Goal: Information Seeking & Learning: Understand process/instructions

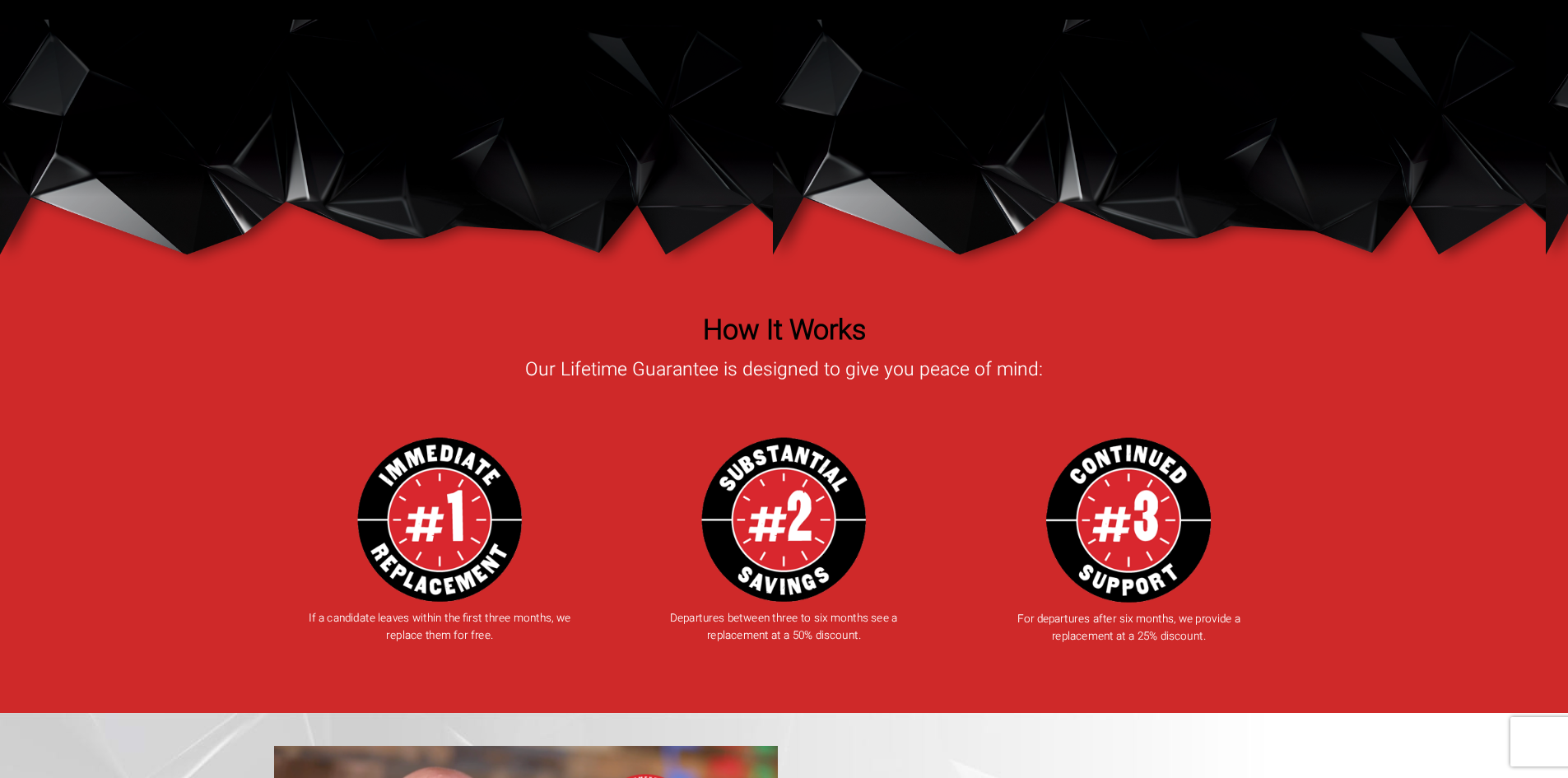
scroll to position [1977, 0]
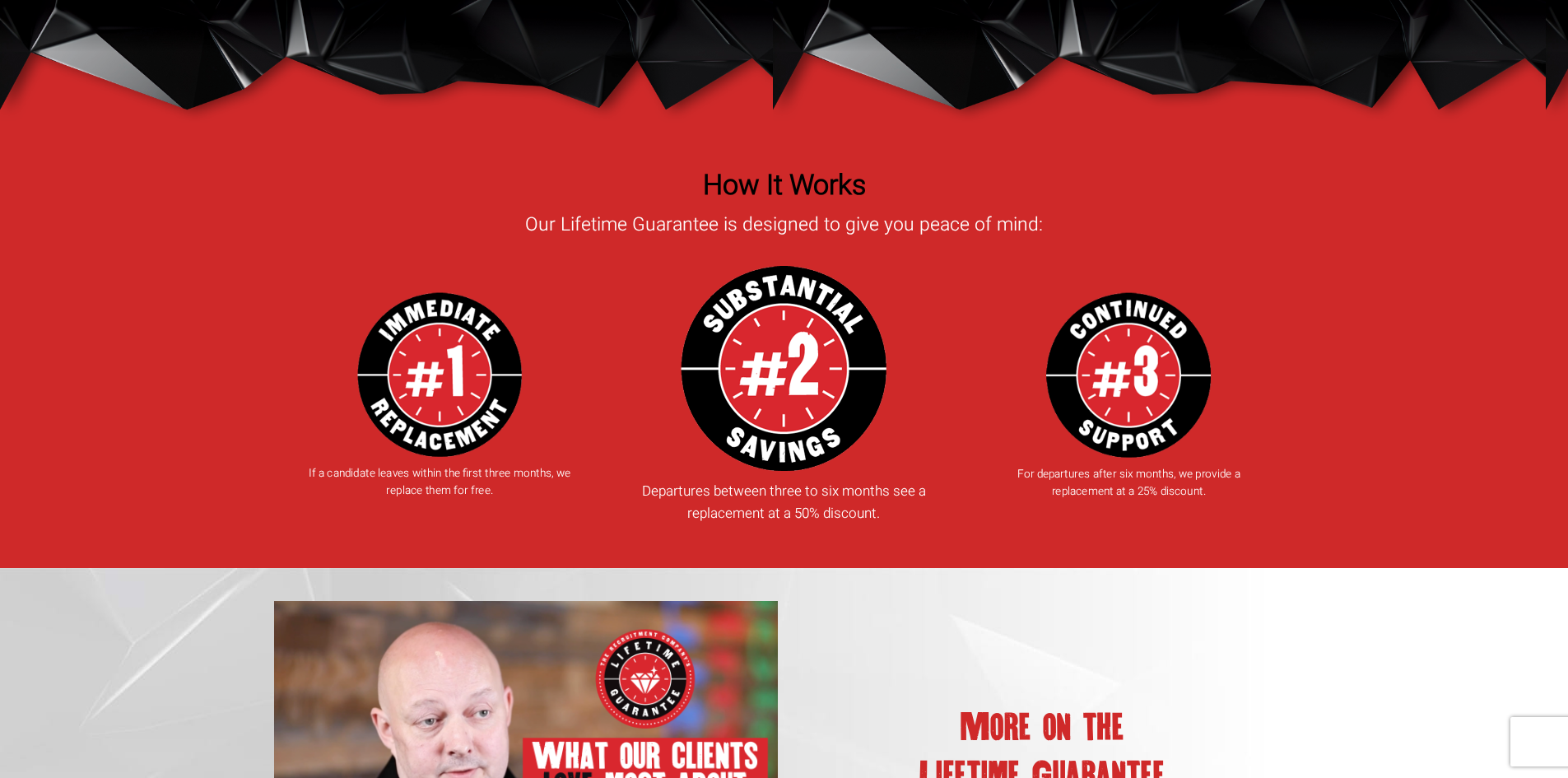
click at [790, 358] on img at bounding box center [784, 368] width 206 height 205
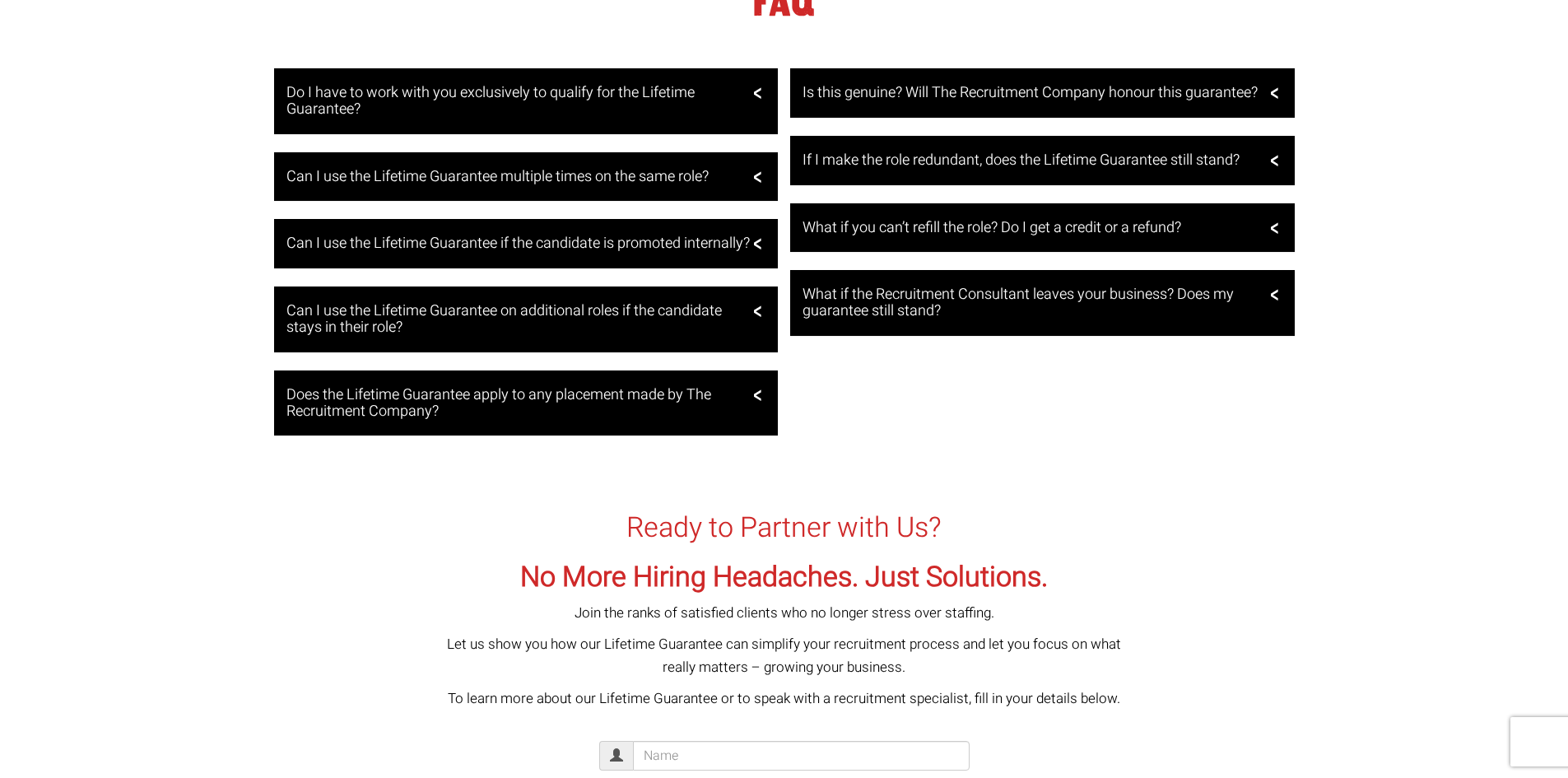
scroll to position [3295, 0]
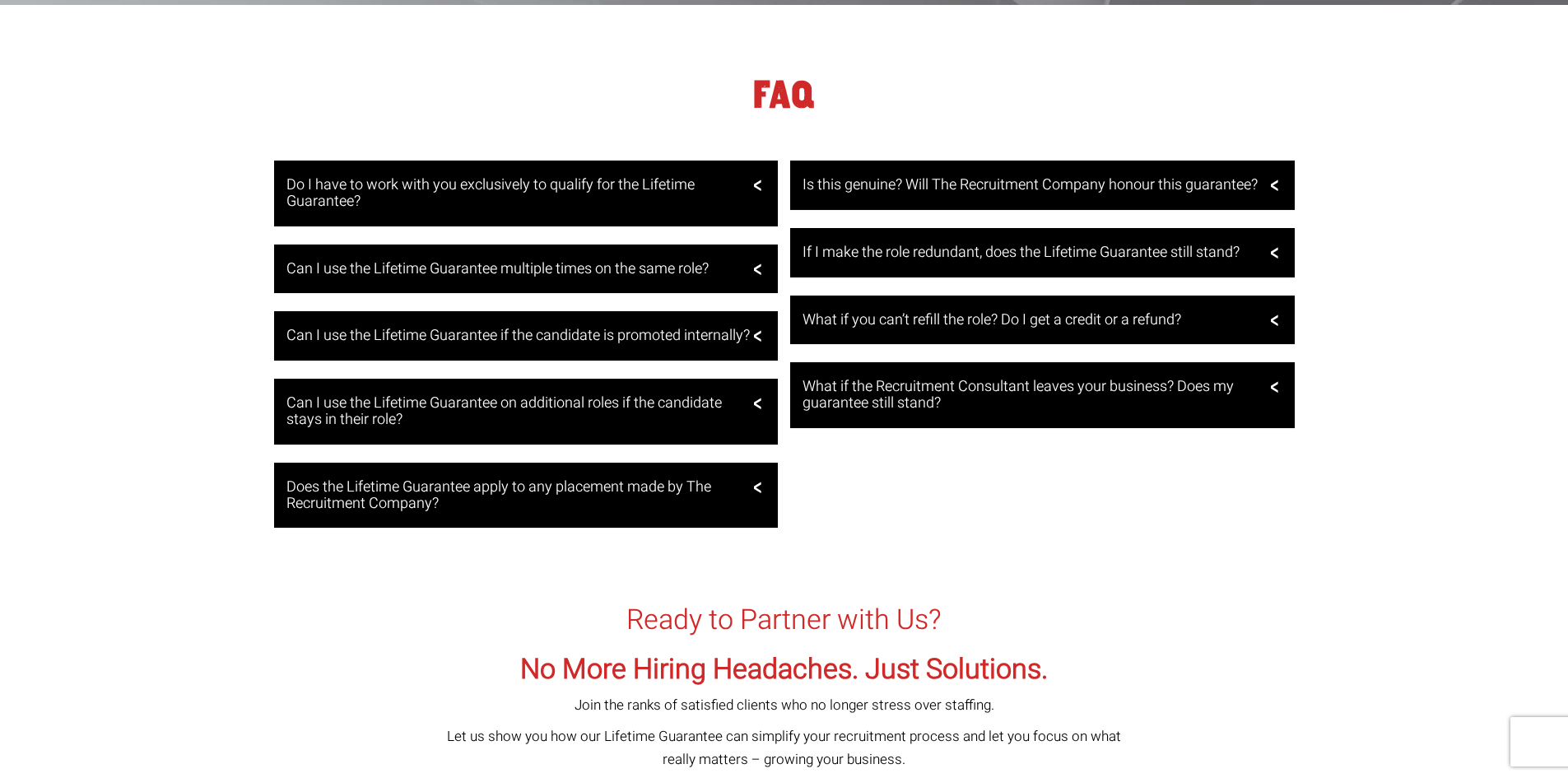
click at [97, 250] on div "Do I have to work with you exclusively to qualify for the Lifetime Guarantee? N…" at bounding box center [784, 353] width 1568 height 385
click at [785, 267] on div "Is this genuine? Will The Recruitment Company honour this guarantee? Yes. Our i…" at bounding box center [1043, 304] width 517 height 286
click at [762, 267] on div "Can I use the Lifetime Guarantee multiple times on the same role?" at bounding box center [526, 269] width 504 height 49
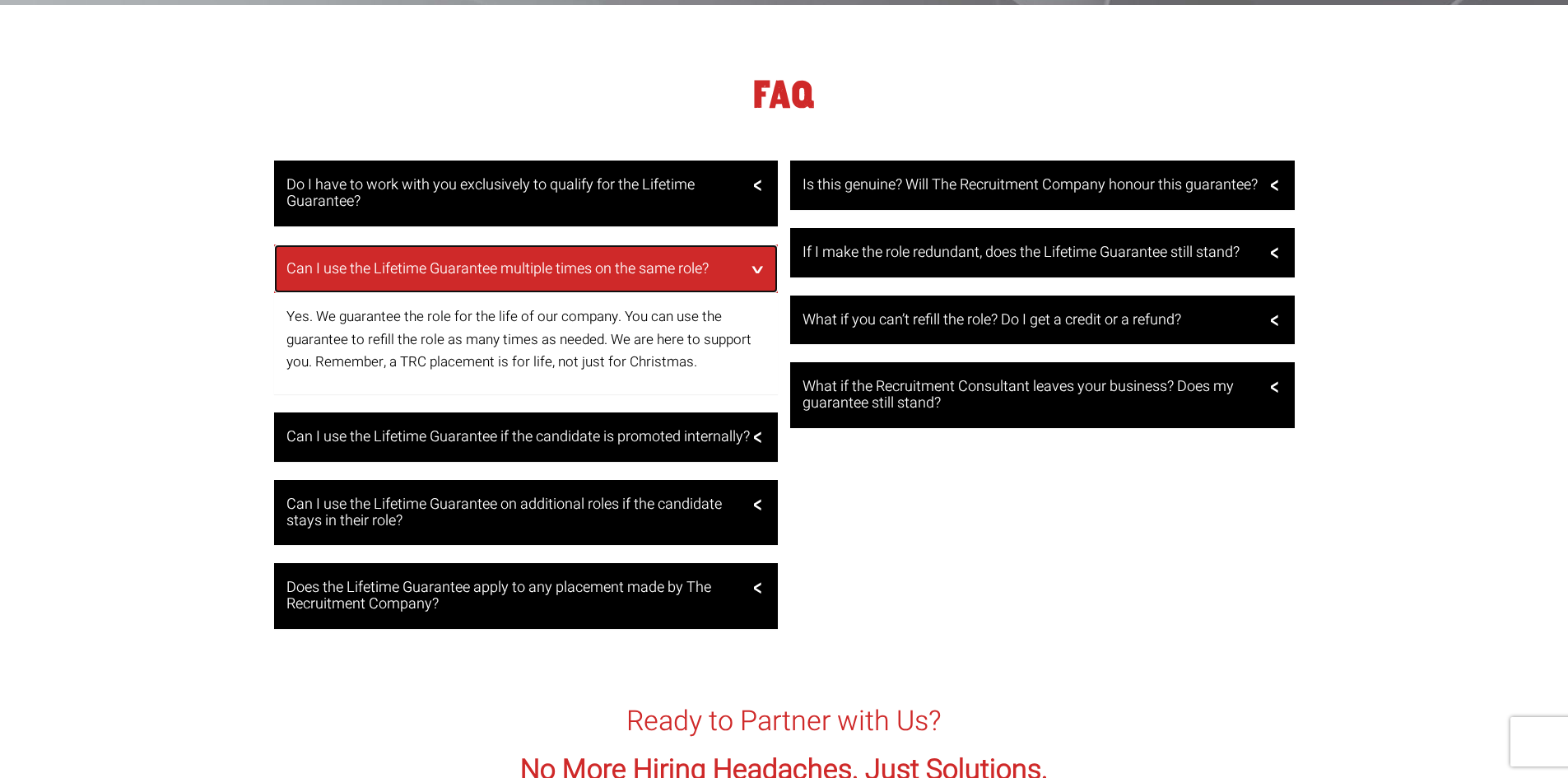
click at [762, 267] on div "Can I use the Lifetime Guarantee multiple times on the same role?" at bounding box center [526, 269] width 504 height 49
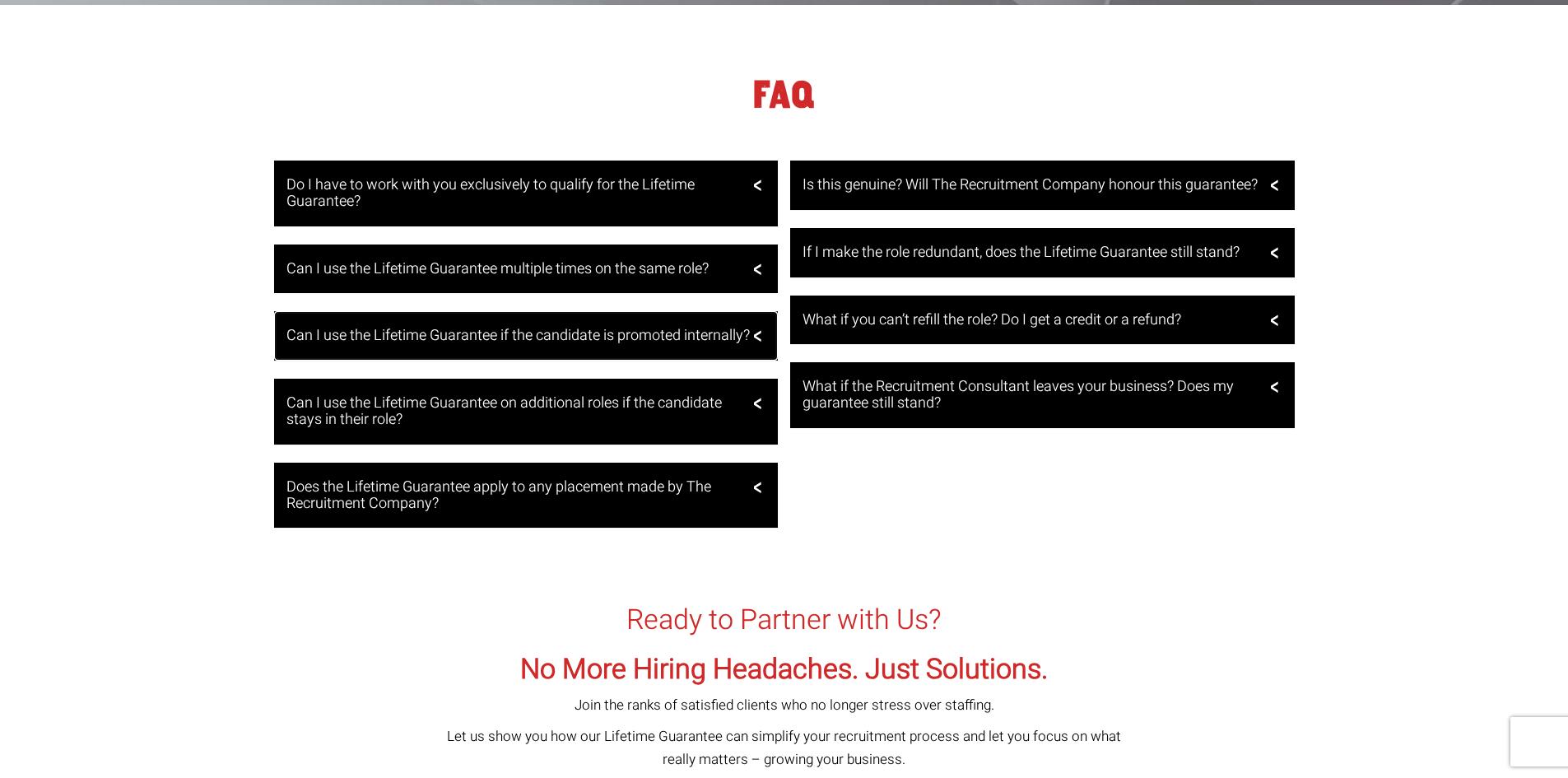
click at [746, 336] on h3 "Can I use the Lifetime Guarantee if the candidate is promoted internally?" at bounding box center [524, 336] width 476 height 16
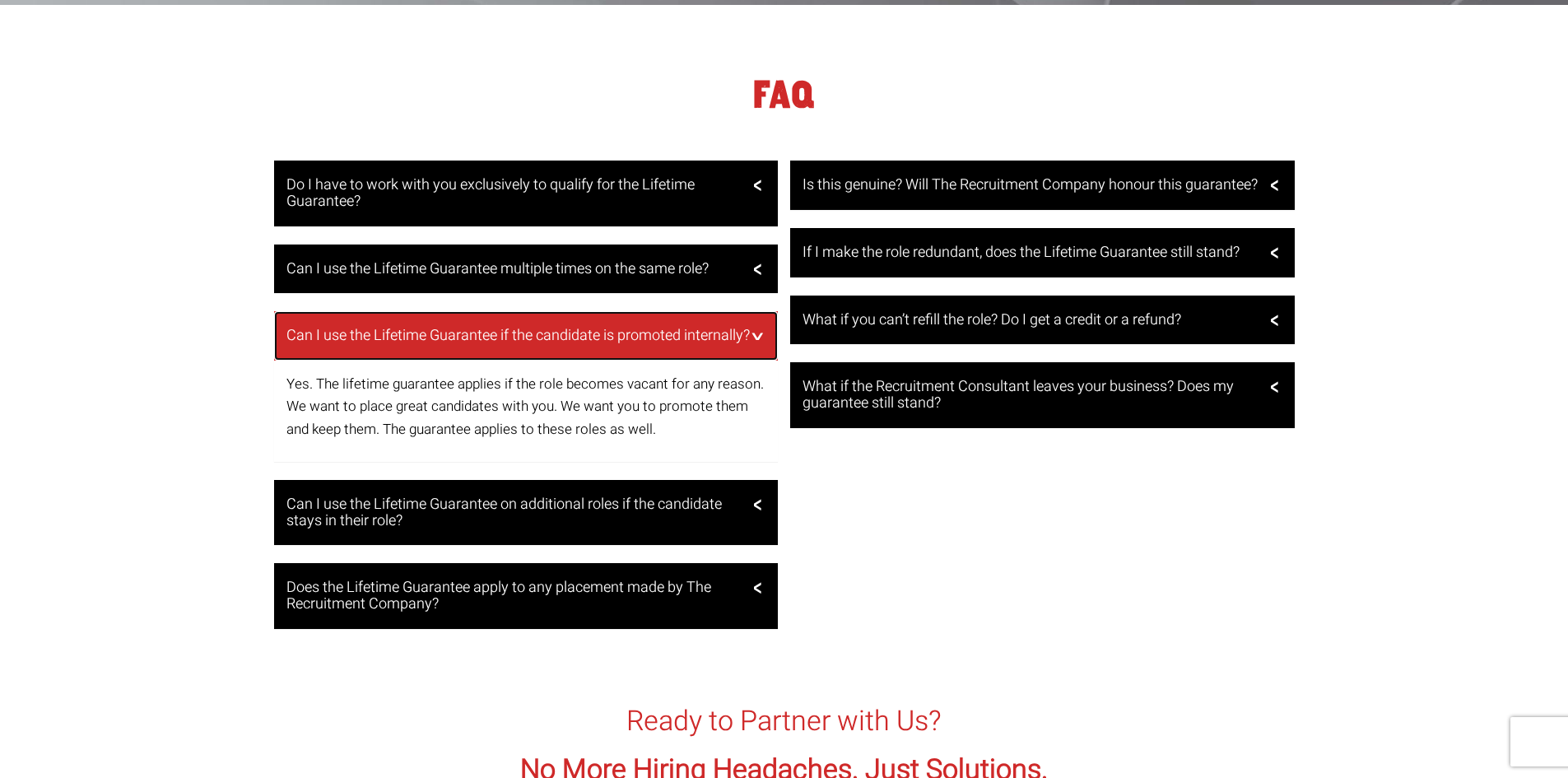
click at [746, 336] on h3 "Can I use the Lifetime Guarantee if the candidate is promoted internally?" at bounding box center [524, 336] width 476 height 16
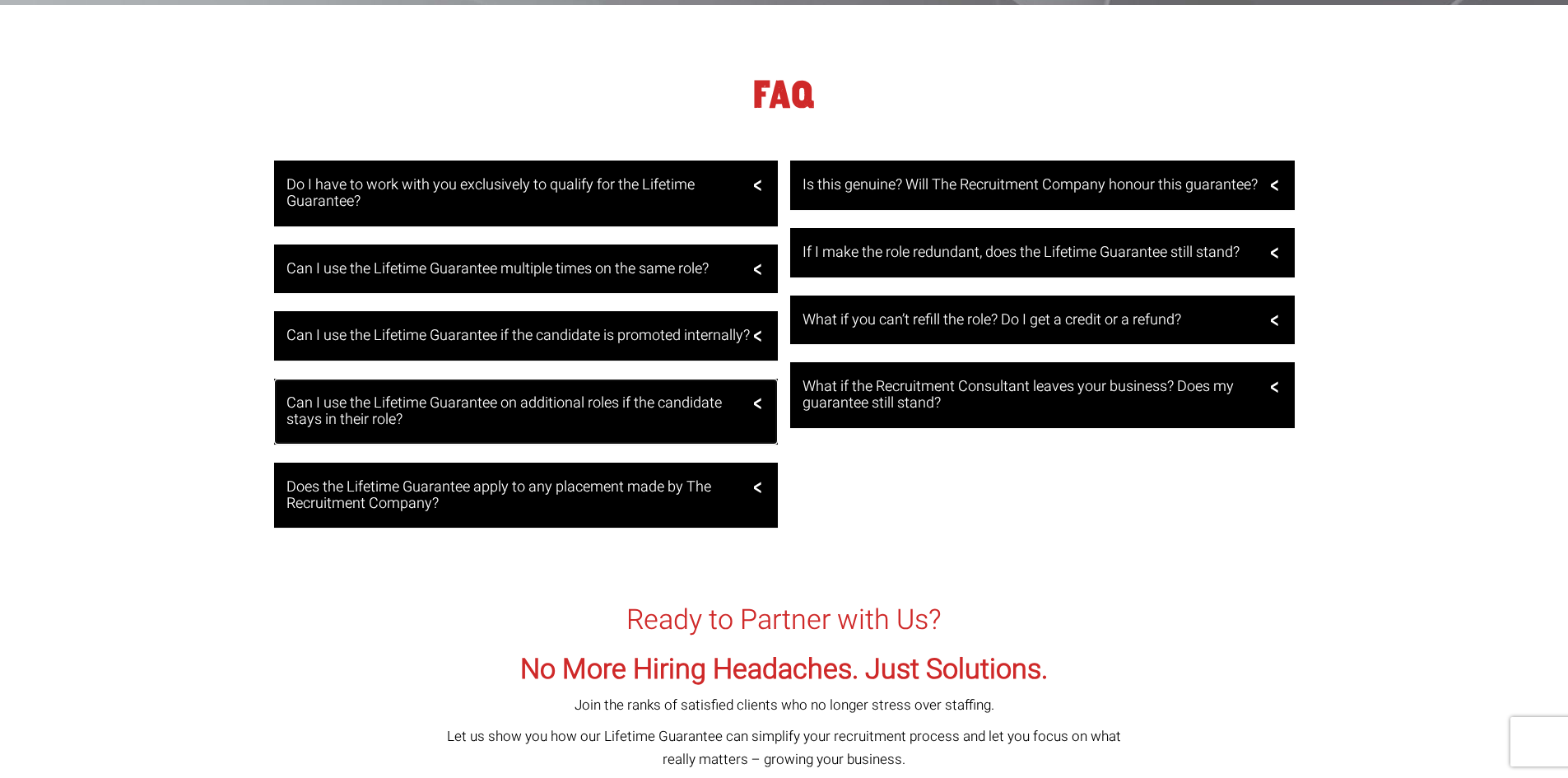
click at [752, 421] on h3 "Can I use the Lifetime Guarantee on additional roles if the candidate stays in …" at bounding box center [524, 412] width 476 height 33
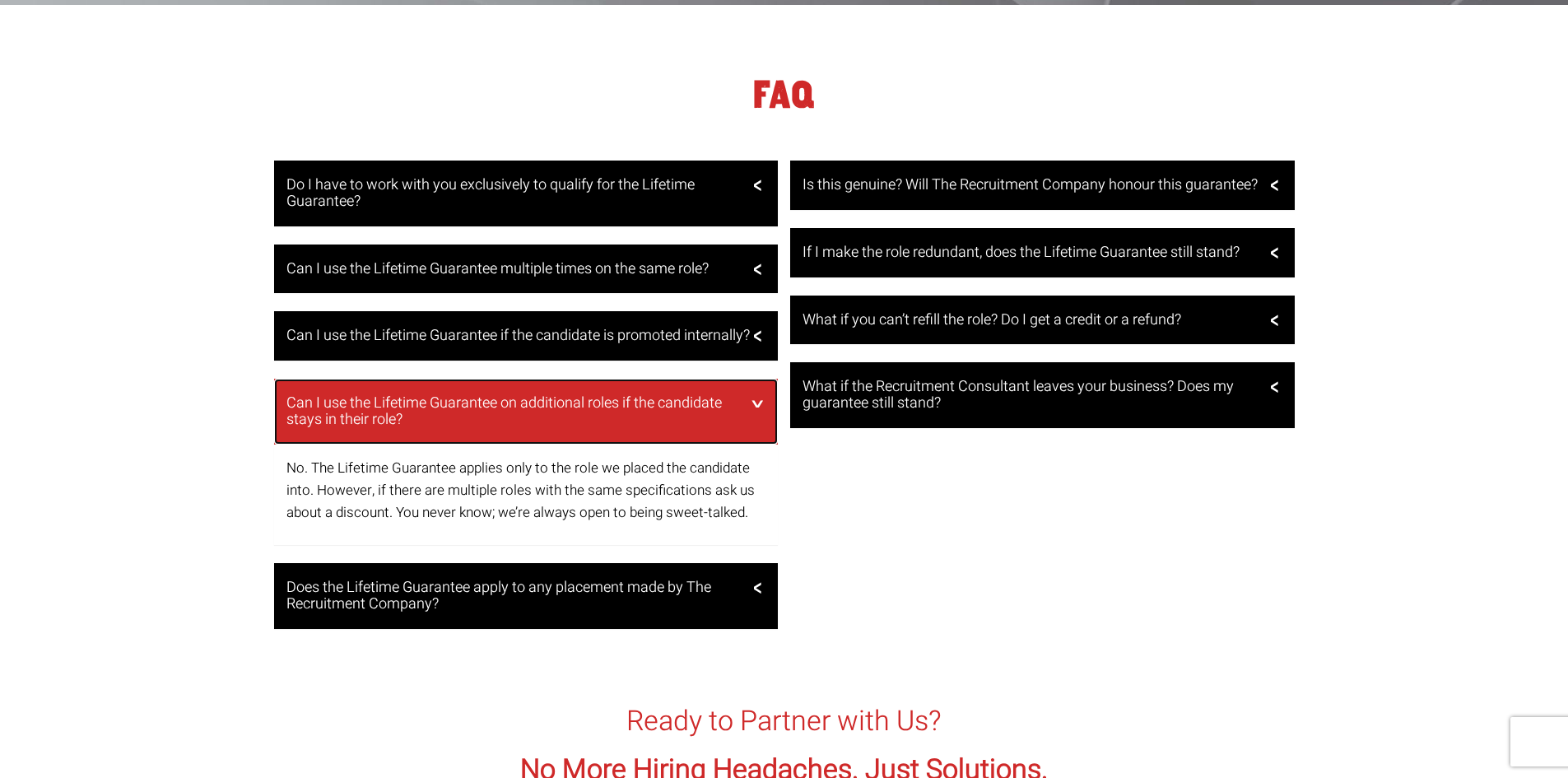
click at [752, 421] on div "Can I use the Lifetime Guarantee on additional roles if the candidate stays in …" at bounding box center [526, 412] width 504 height 66
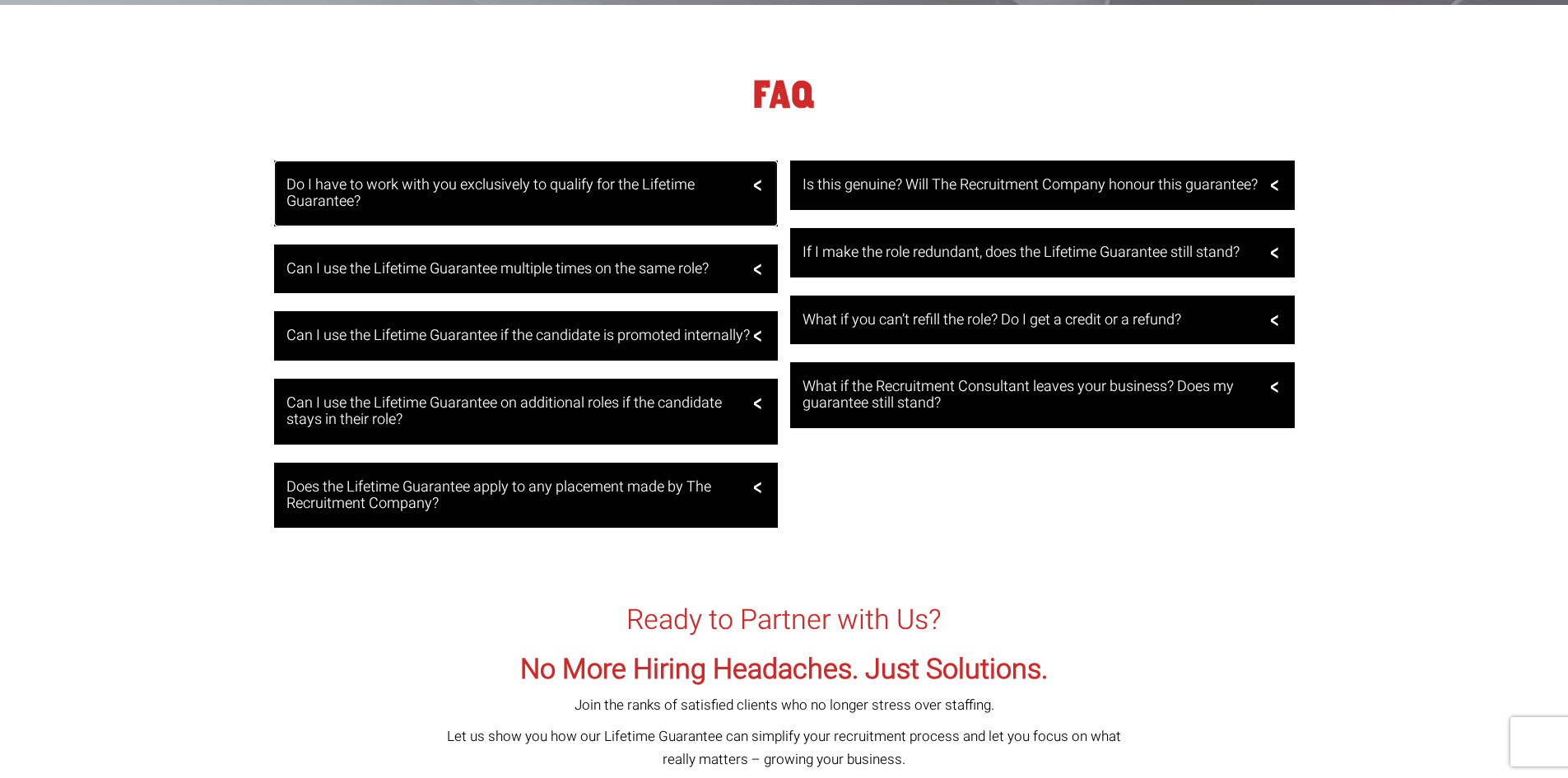
click at [756, 192] on div "Do I have to work with you exclusively to qualify for the Lifetime Guarantee?" at bounding box center [526, 194] width 504 height 66
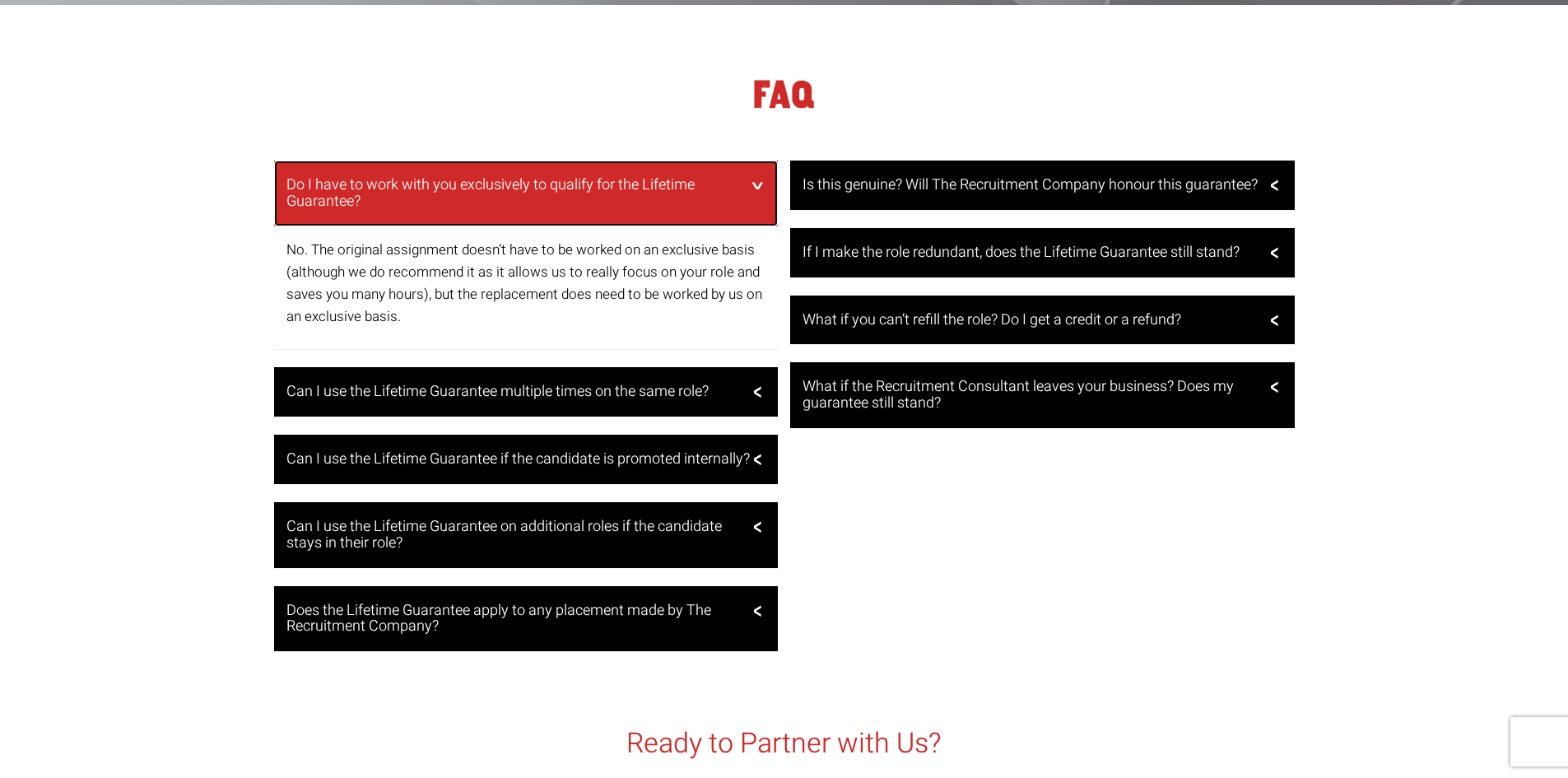
click at [756, 192] on div "Do I have to work with you exclusively to qualify for the Lifetime Guarantee?" at bounding box center [526, 194] width 504 height 66
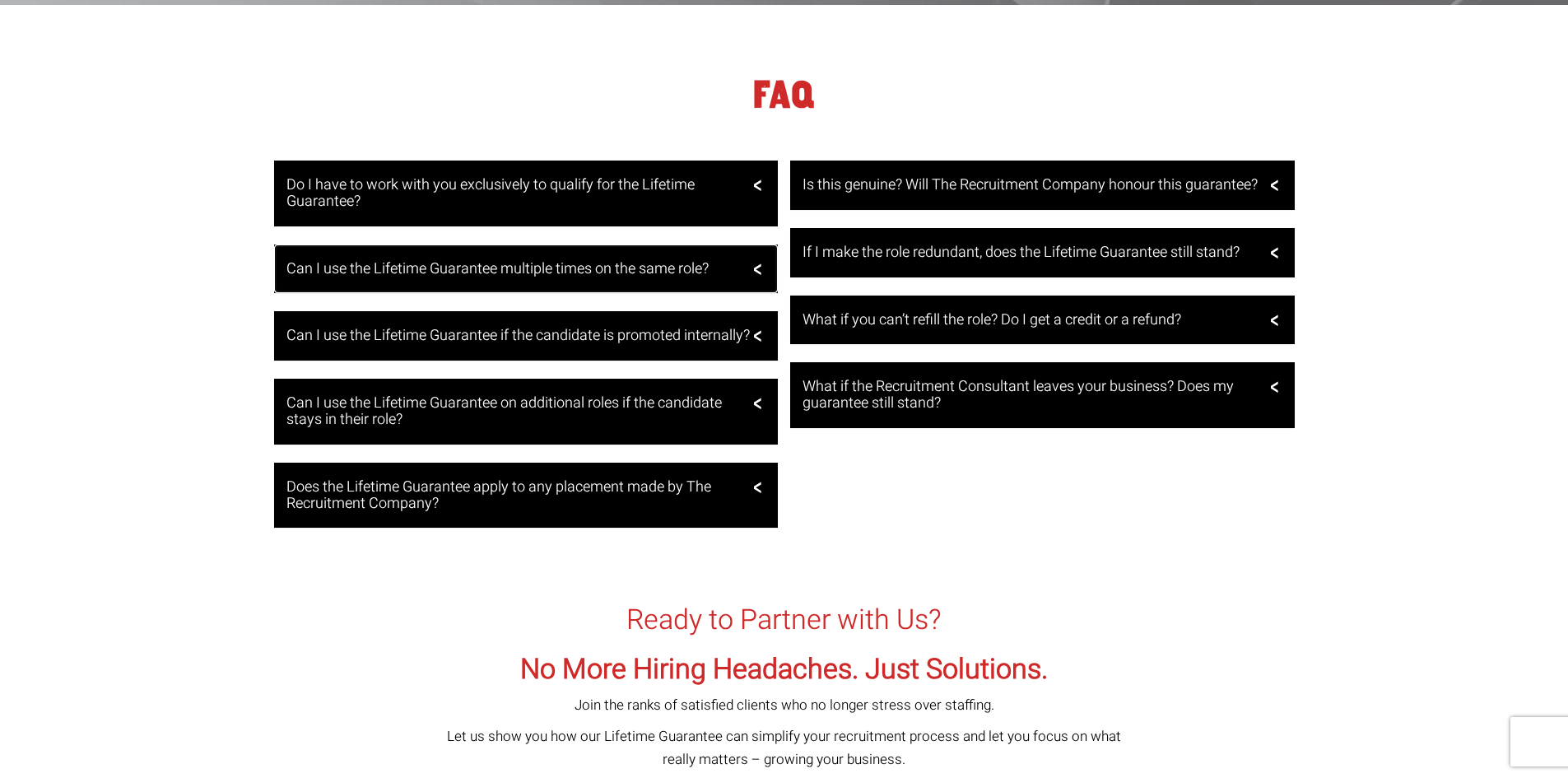
click at [743, 278] on h3 "Can I use the Lifetime Guarantee multiple times on the same role?" at bounding box center [524, 269] width 476 height 16
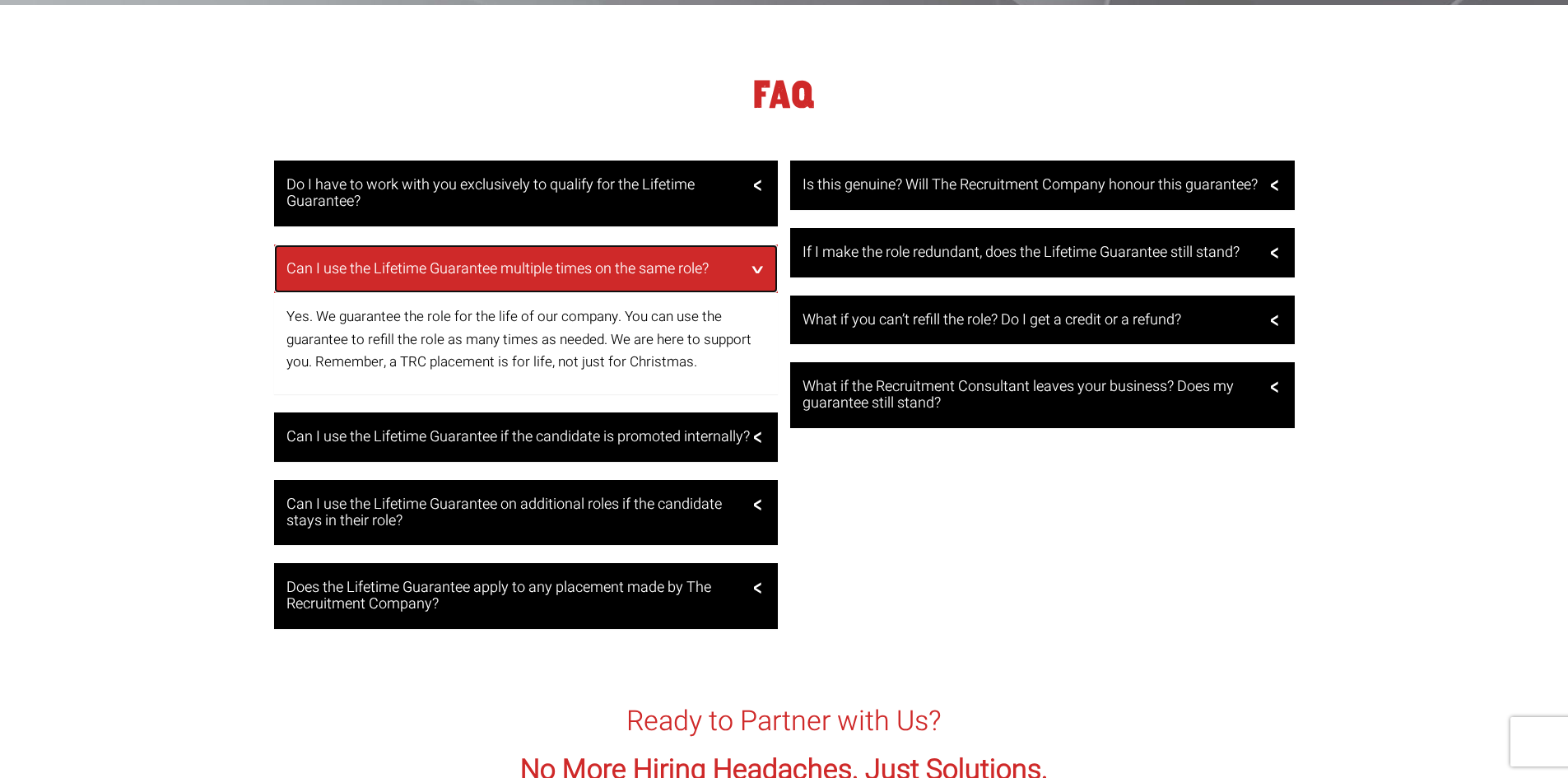
click at [739, 275] on h3 "Can I use the Lifetime Guarantee multiple times on the same role?" at bounding box center [524, 269] width 476 height 16
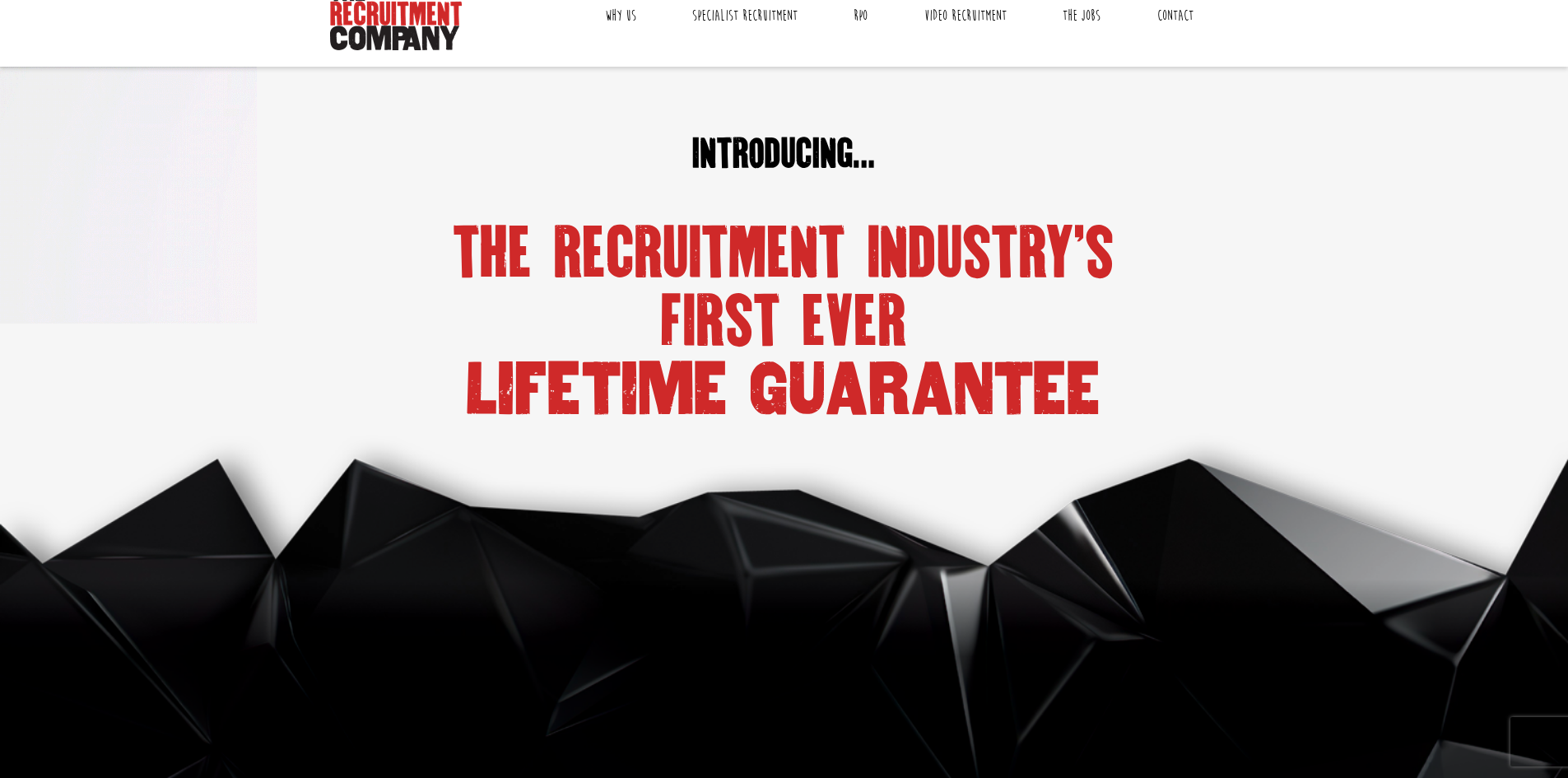
scroll to position [0, 0]
